Goal: Task Accomplishment & Management: Use online tool/utility

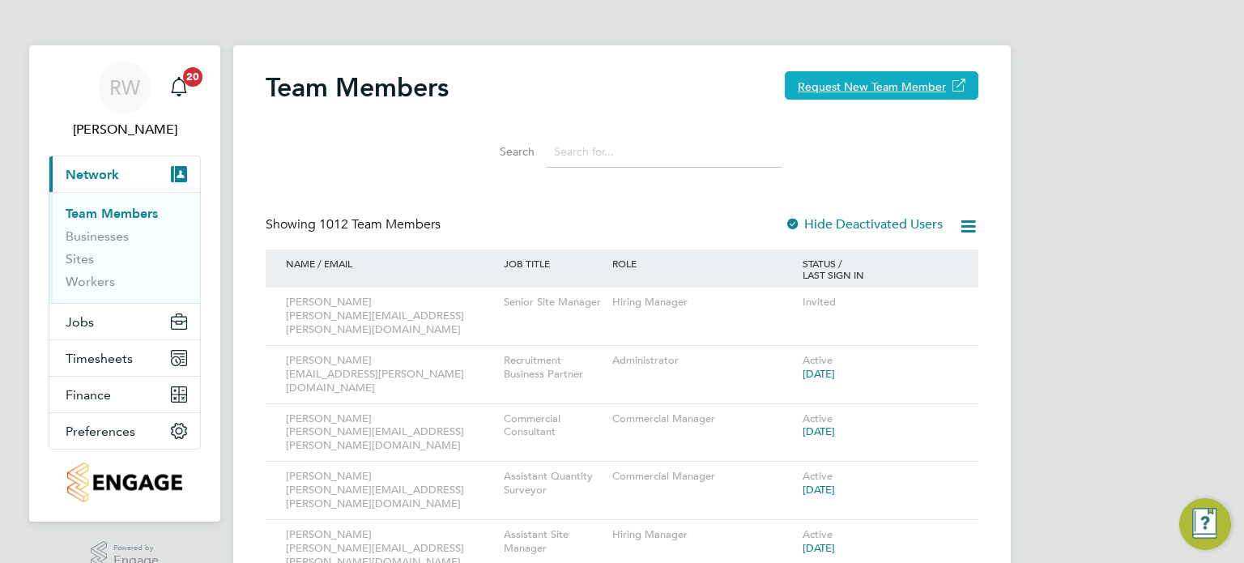
click at [868, 79] on button "Request New Team Member" at bounding box center [882, 85] width 194 height 28
click at [82, 255] on link "Sites" at bounding box center [80, 258] width 28 height 15
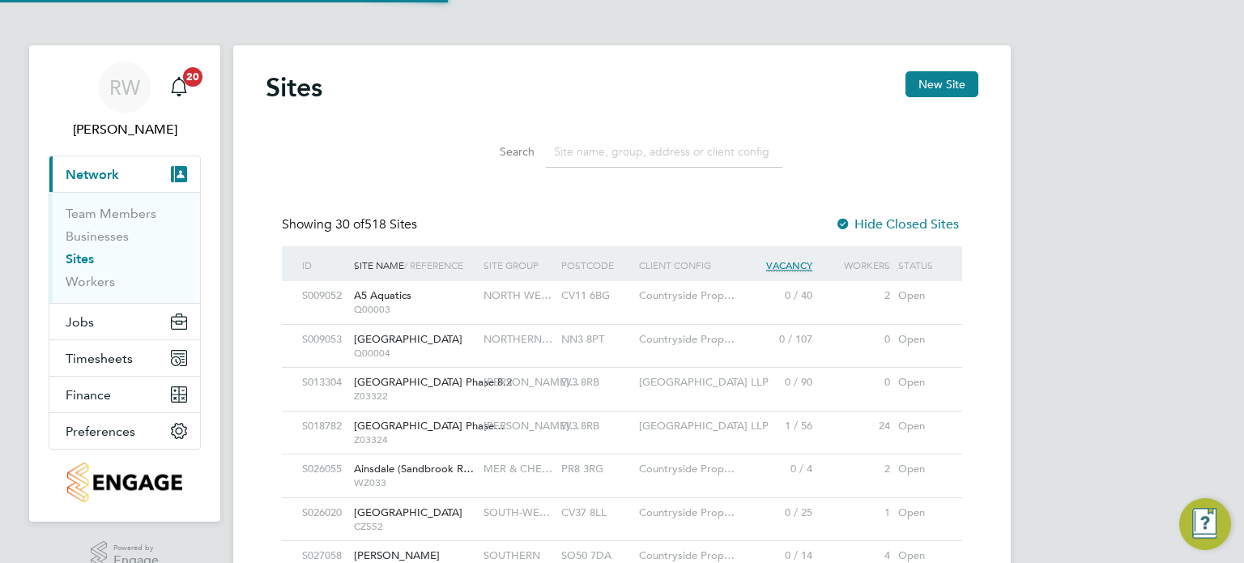
click at [604, 161] on input at bounding box center [664, 152] width 237 height 32
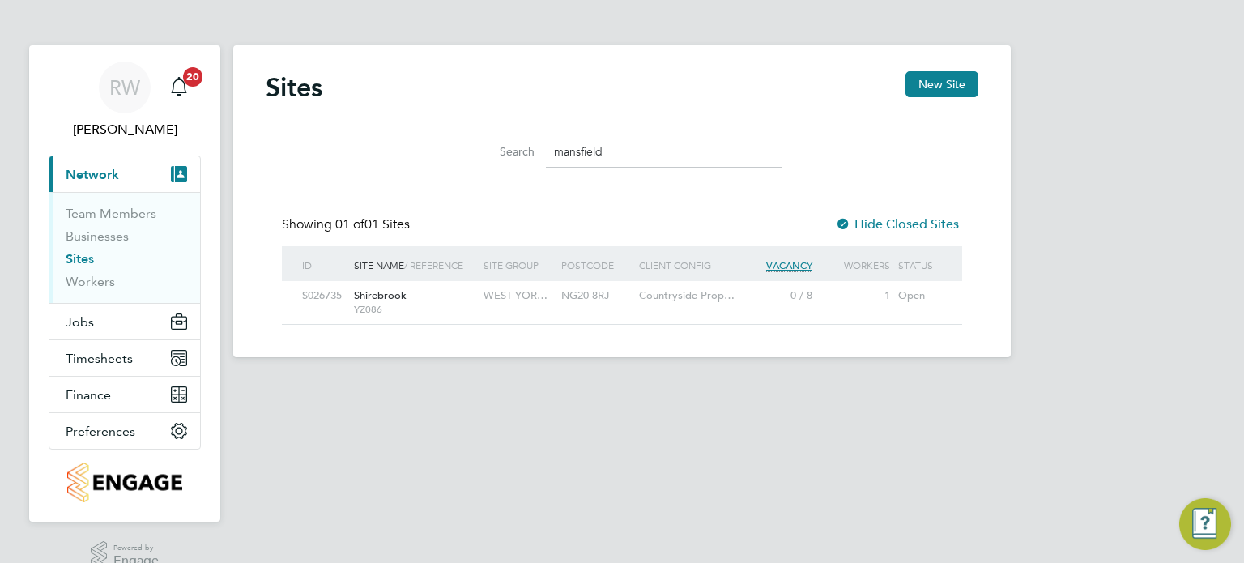
type input "mansfield"
click at [576, 284] on div "NG20 8RJ" at bounding box center [596, 296] width 78 height 30
click at [98, 173] on span "Network" at bounding box center [92, 174] width 53 height 15
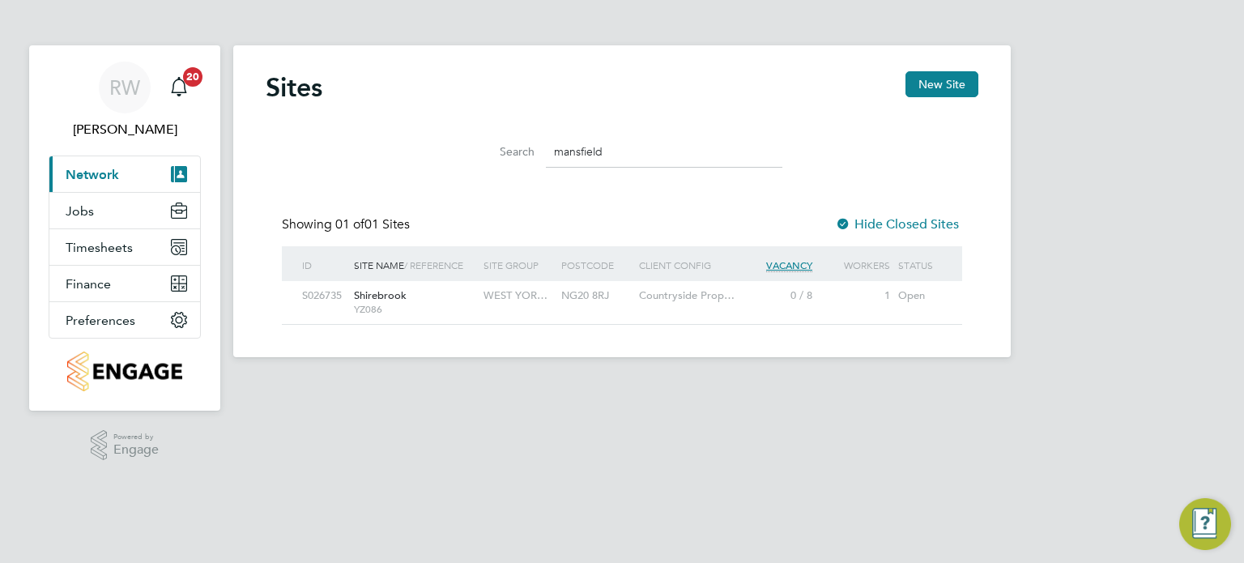
click at [98, 173] on span "Network" at bounding box center [92, 174] width 53 height 15
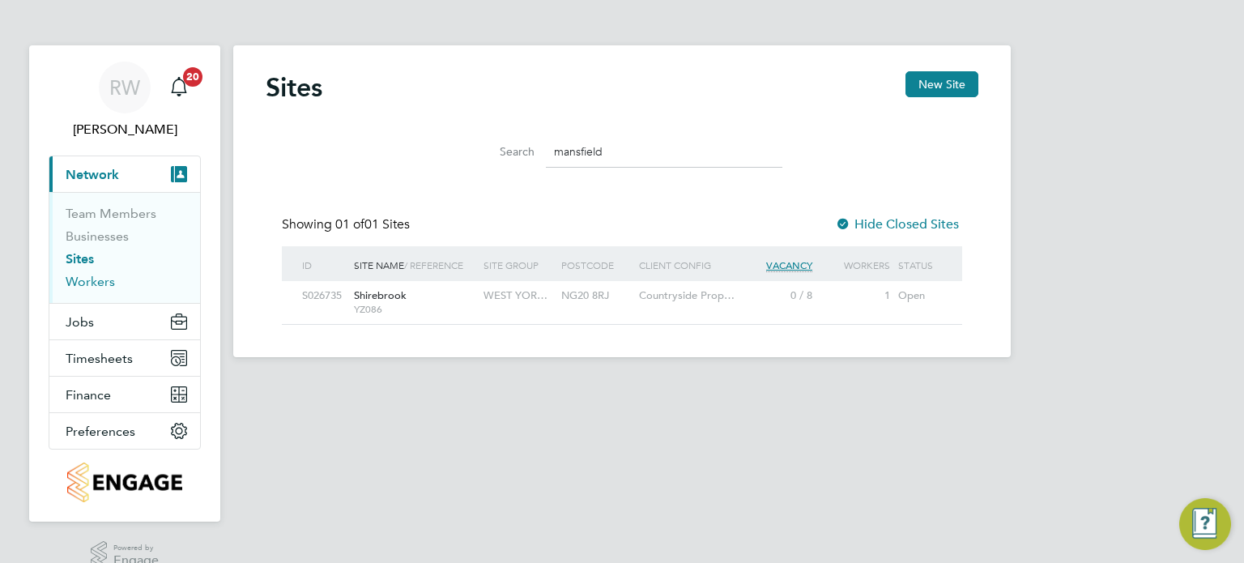
click at [97, 284] on link "Workers" at bounding box center [90, 281] width 49 height 15
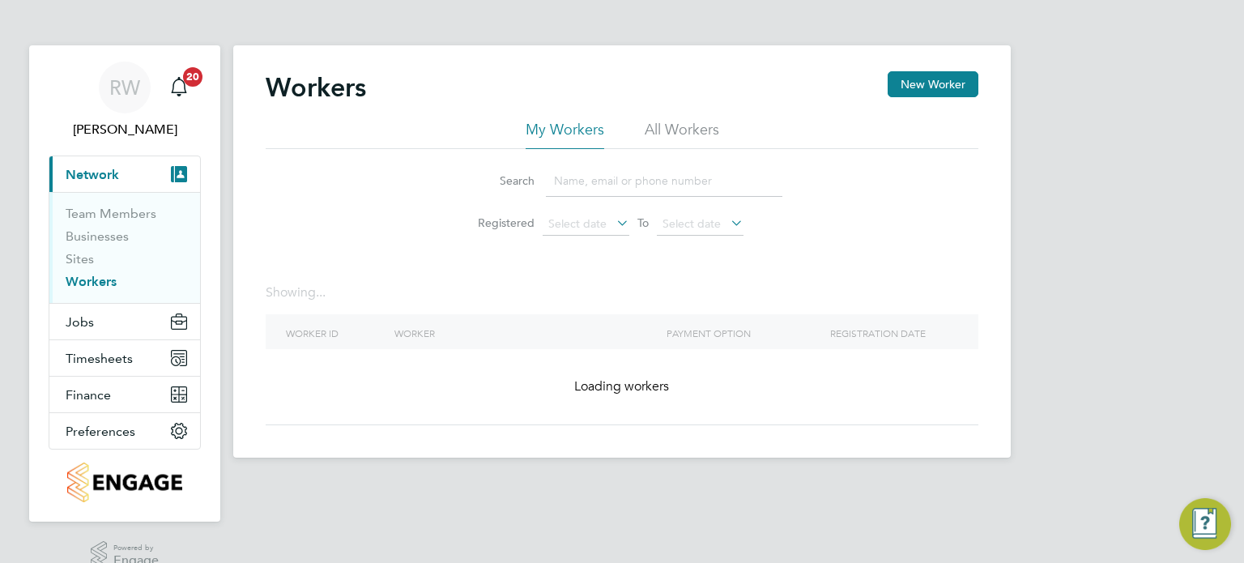
click at [686, 126] on li "All Workers" at bounding box center [682, 134] width 75 height 29
click at [604, 187] on input at bounding box center [664, 181] width 237 height 32
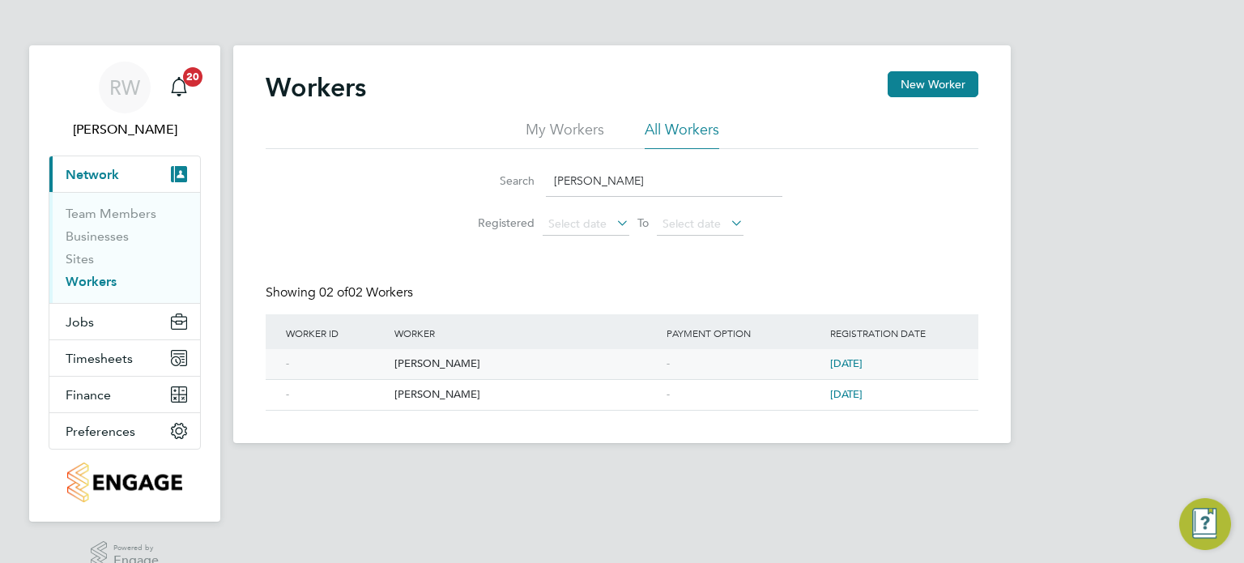
type input "[PERSON_NAME]"
click at [444, 357] on div "[PERSON_NAME]" at bounding box center [526, 364] width 272 height 30
click at [80, 320] on span "Jobs" at bounding box center [80, 321] width 28 height 15
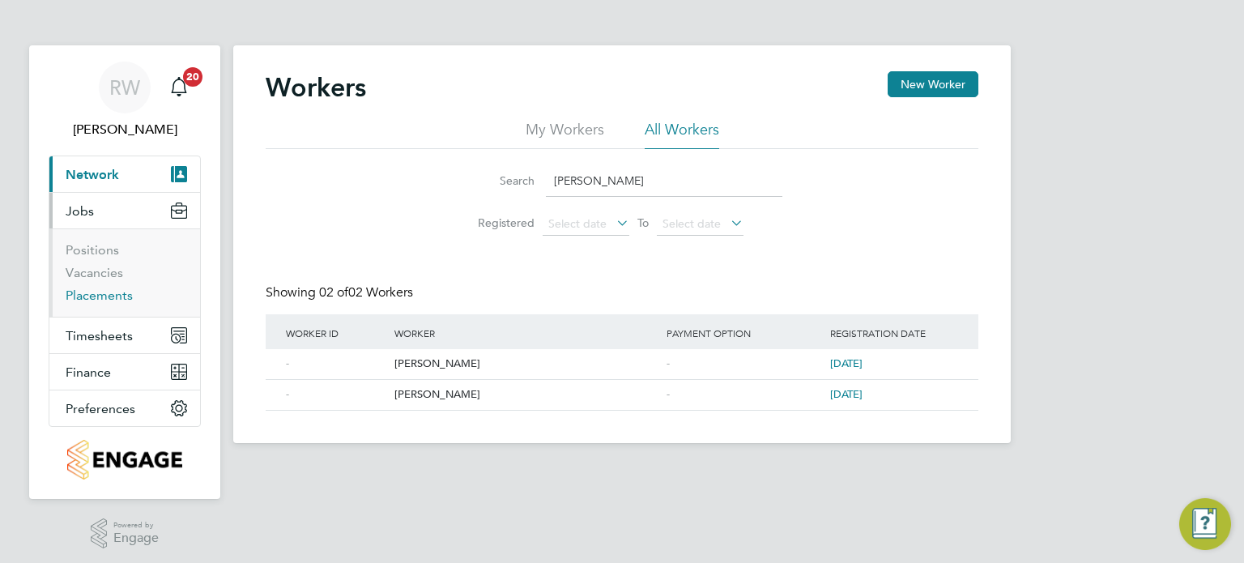
click at [108, 291] on link "Placements" at bounding box center [99, 295] width 67 height 15
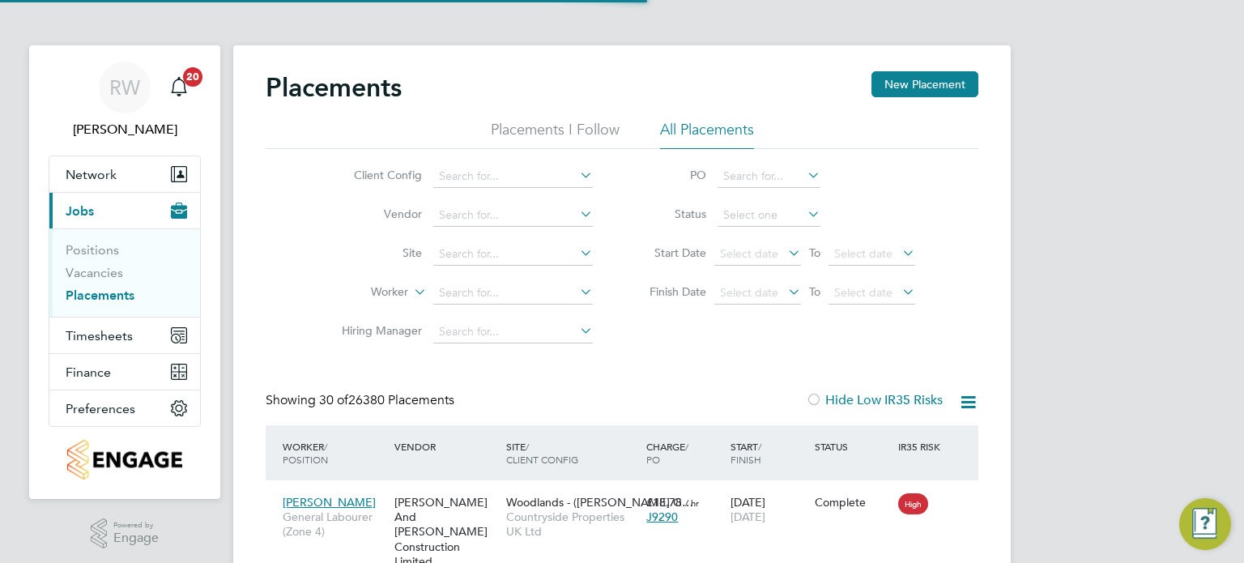
scroll to position [61, 141]
click at [461, 292] on input at bounding box center [513, 293] width 160 height 23
type input "[PERSON_NAME]"
click at [775, 210] on input at bounding box center [769, 215] width 103 height 23
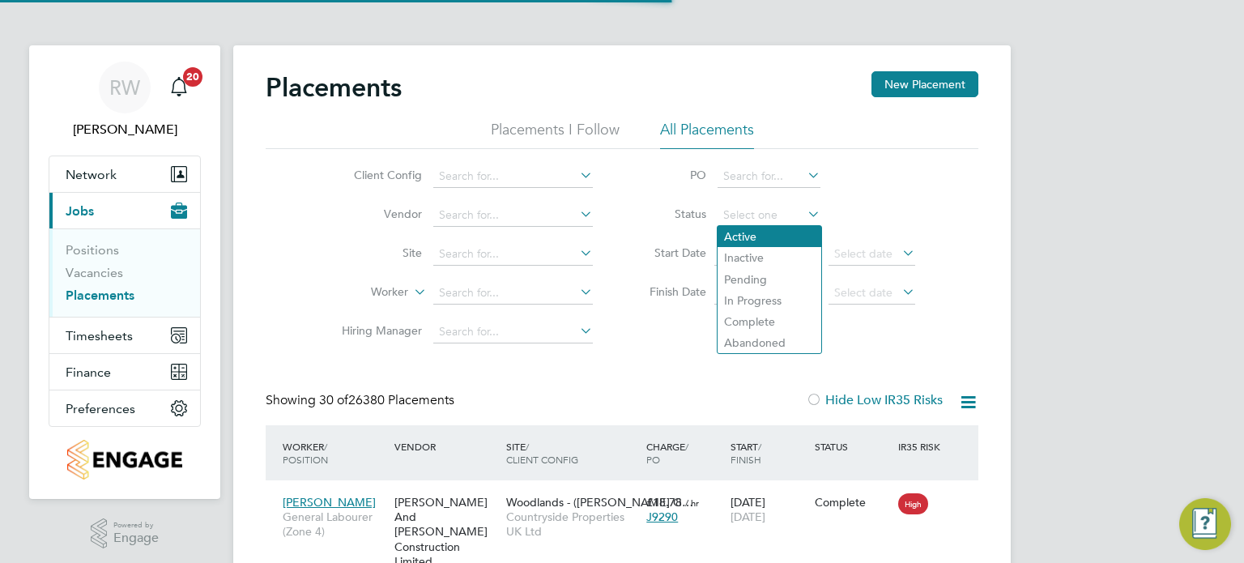
click at [769, 228] on li "Active" at bounding box center [770, 236] width 104 height 21
type input "Active"
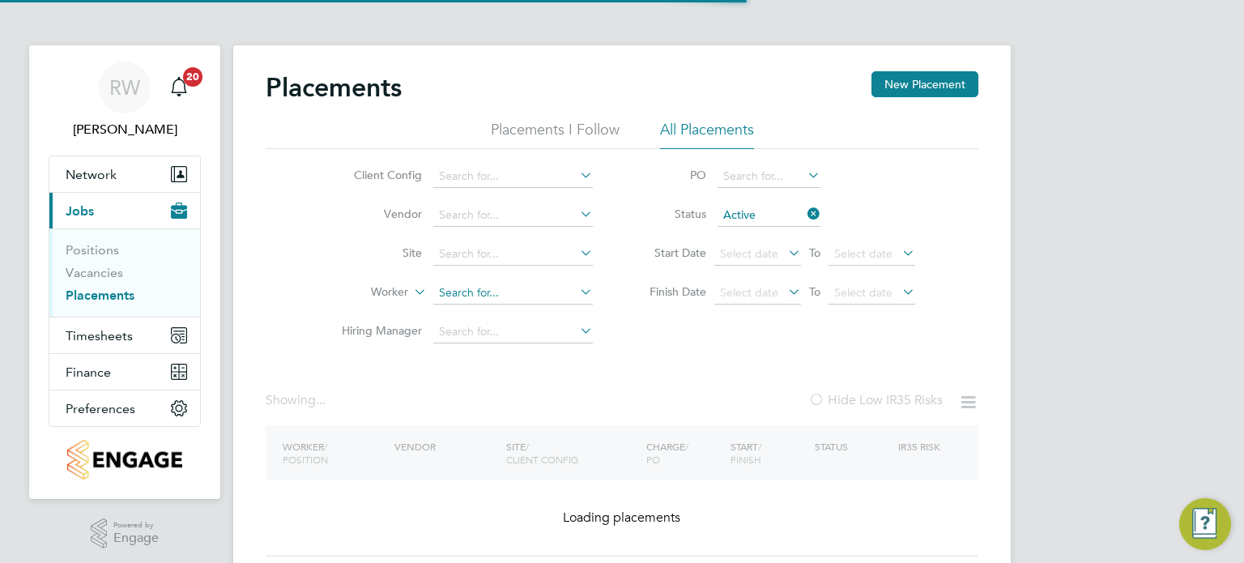
click at [467, 293] on input at bounding box center [513, 293] width 160 height 23
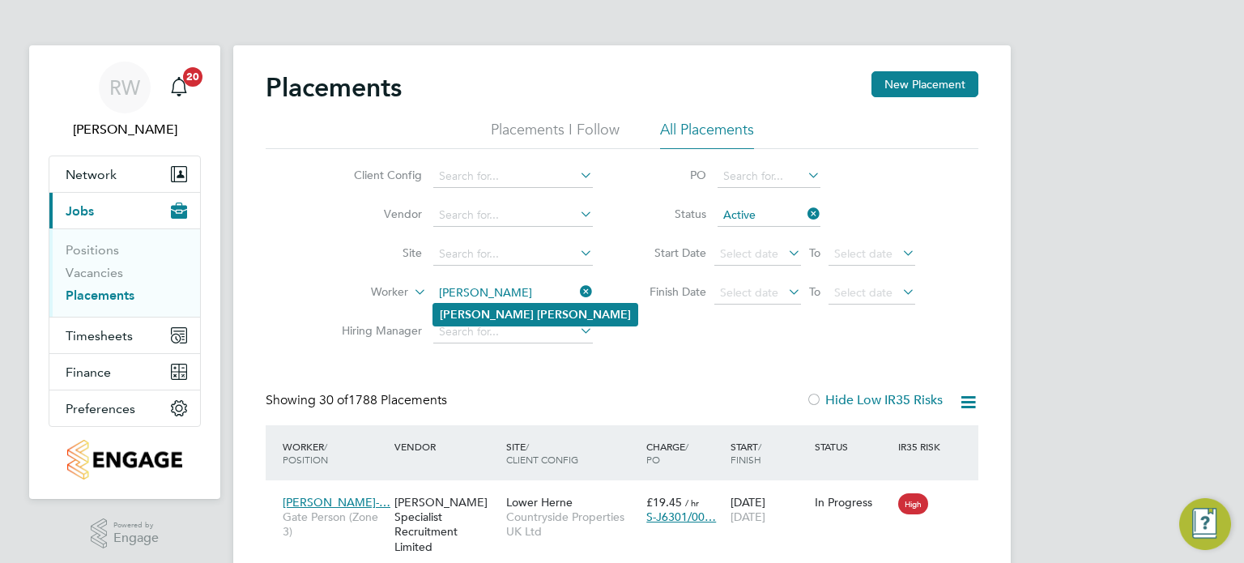
click at [461, 311] on b "[PERSON_NAME]" at bounding box center [487, 315] width 94 height 14
type input "[PERSON_NAME]"
